Goal: Information Seeking & Learning: Learn about a topic

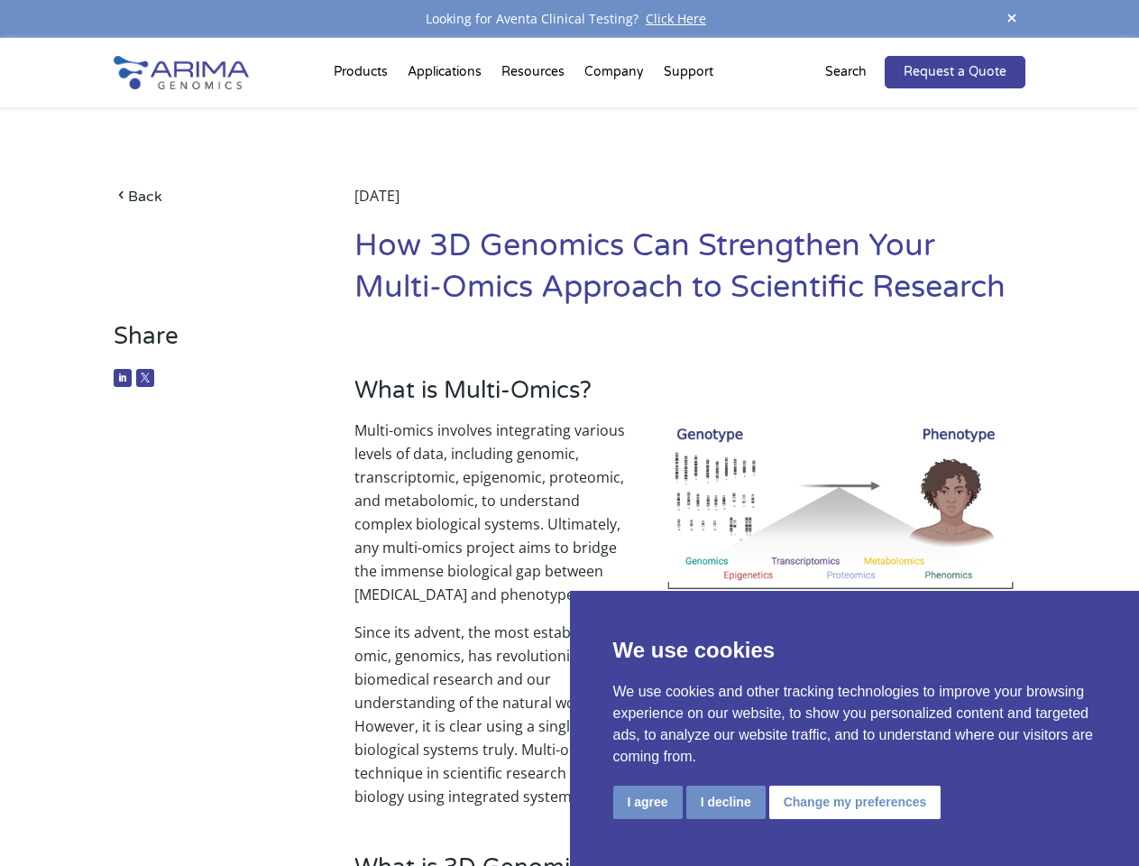
click at [569, 433] on p "Multi-omics involves integrating various levels of data, including genomic, tra…" at bounding box center [689, 519] width 671 height 202
click at [647, 802] on button "I agree" at bounding box center [647, 801] width 69 height 33
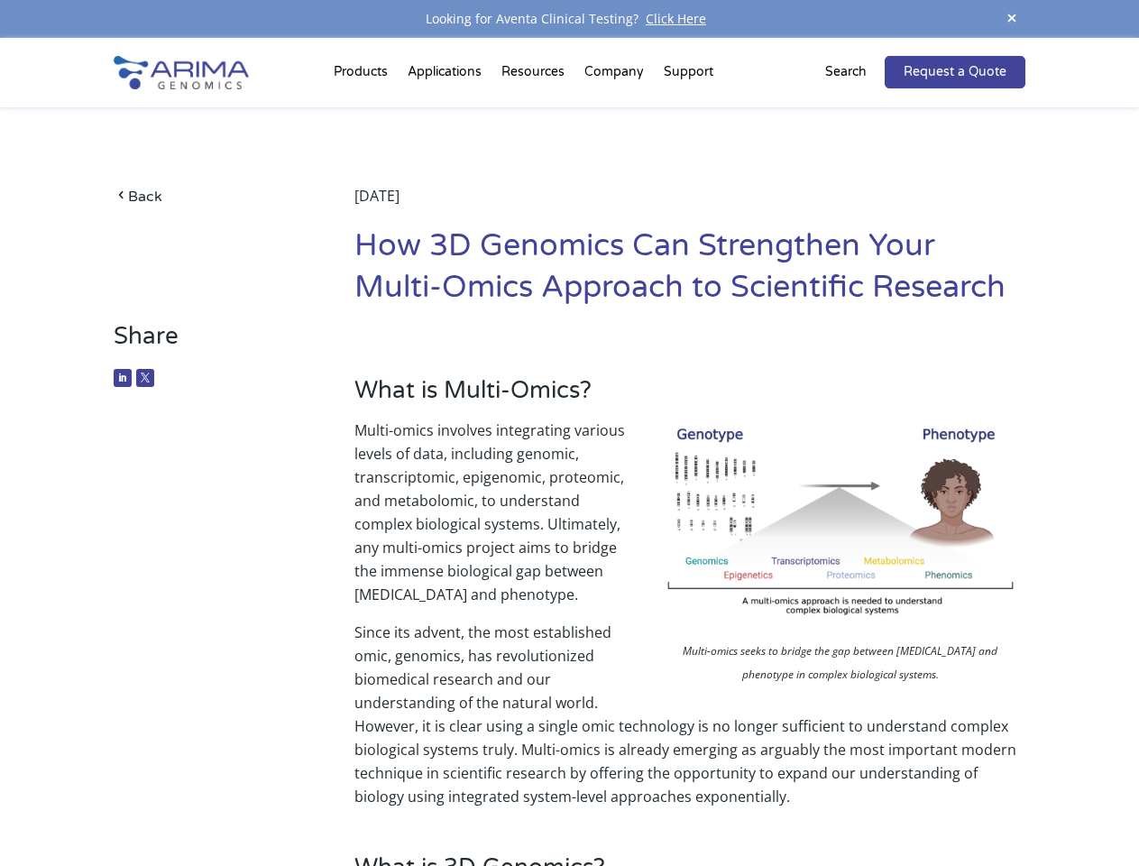
click at [725, 802] on p "Since its advent, the most established omic, genomics, has revolutionized biome…" at bounding box center [689, 714] width 671 height 188
click at [852, 802] on p "Since its advent, the most established omic, genomics, has revolutionized biome…" at bounding box center [689, 714] width 671 height 188
click at [1012, 19] on span at bounding box center [1011, 19] width 27 height 24
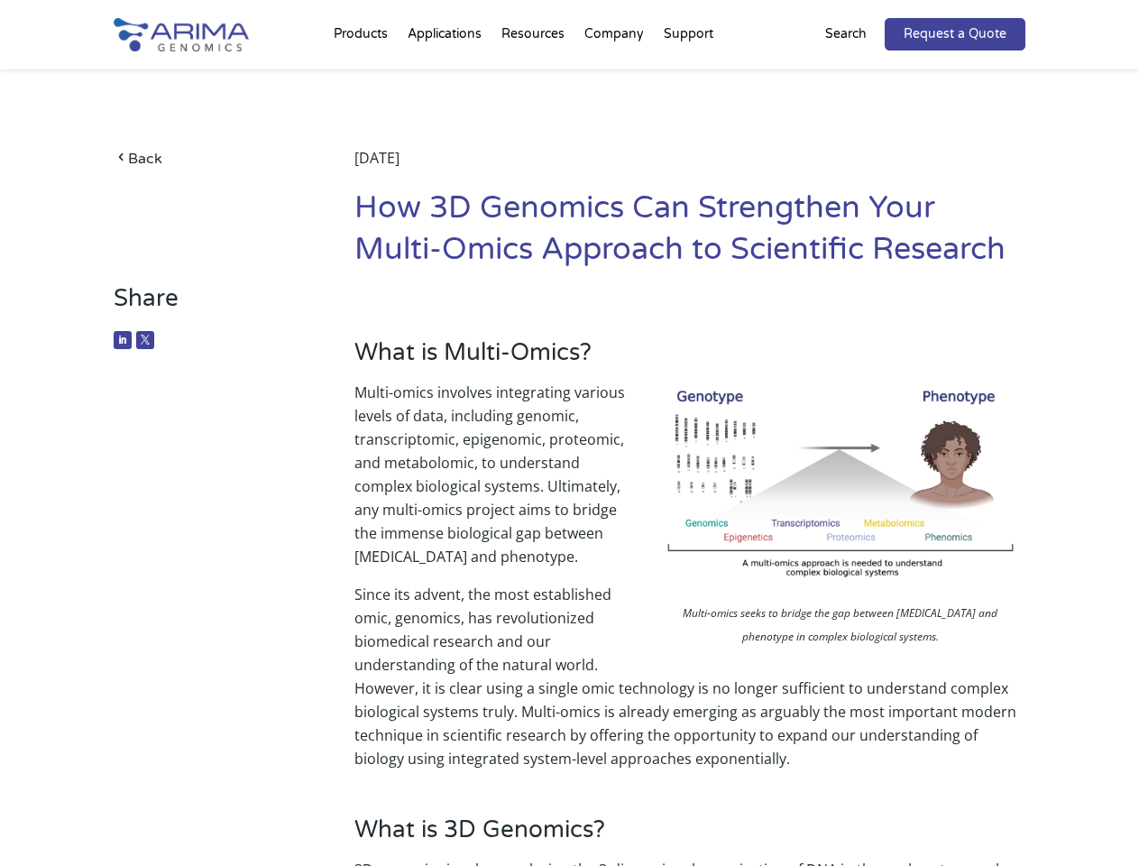
click at [569, 452] on p "Multi-omics involves integrating various levels of data, including genomic, tra…" at bounding box center [689, 481] width 671 height 202
click at [363, 76] on div "Back [DATE] How 3D Genomics Can Strengthen Your Multi-Omics Approach to Scienti…" at bounding box center [569, 176] width 911 height 215
click at [535, 76] on div "Back [DATE] How 3D Genomics Can Strengthen Your Multi-Omics Approach to Scienti…" at bounding box center [569, 176] width 911 height 215
click at [615, 76] on div "Back [DATE] How 3D Genomics Can Strengthen Your Multi-Omics Approach to Scienti…" at bounding box center [569, 176] width 911 height 215
click at [688, 76] on div "Back [DATE] How 3D Genomics Can Strengthen Your Multi-Omics Approach to Scienti…" at bounding box center [569, 176] width 911 height 215
